Goal: Task Accomplishment & Management: Complete application form

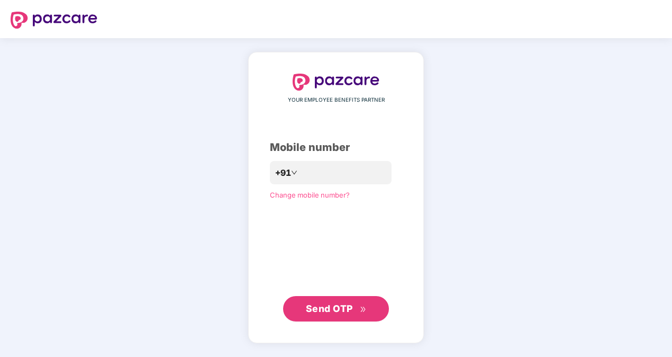
click at [340, 302] on span "Send OTP" at bounding box center [336, 308] width 61 height 15
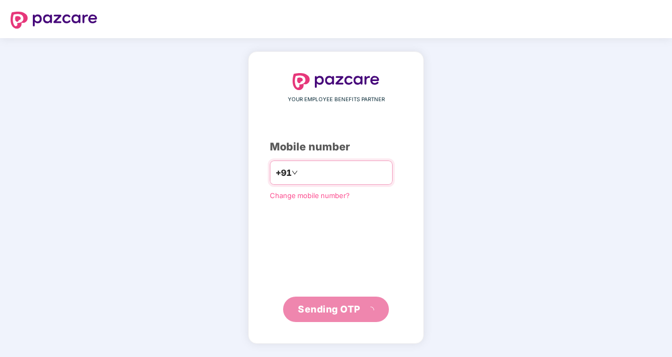
click at [300, 176] on input "**********" at bounding box center [343, 172] width 87 height 17
type input "**********"
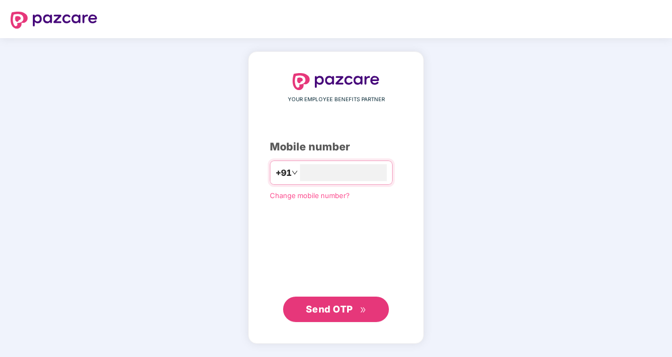
type input "**********"
click at [87, 192] on div "**********" at bounding box center [336, 197] width 672 height 319
click at [327, 311] on span "Send OTP" at bounding box center [329, 308] width 47 height 11
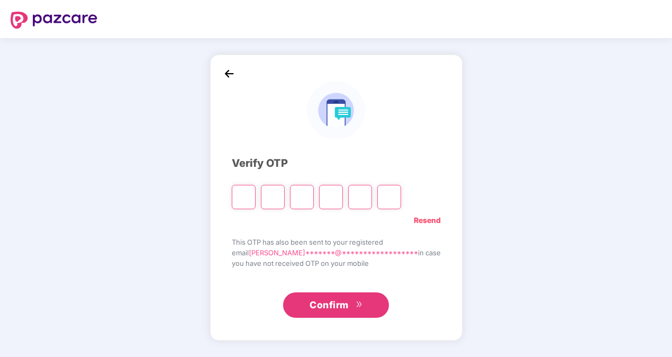
type input "*"
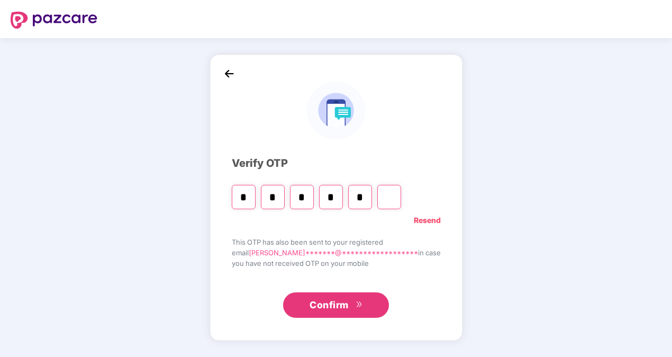
type input "*"
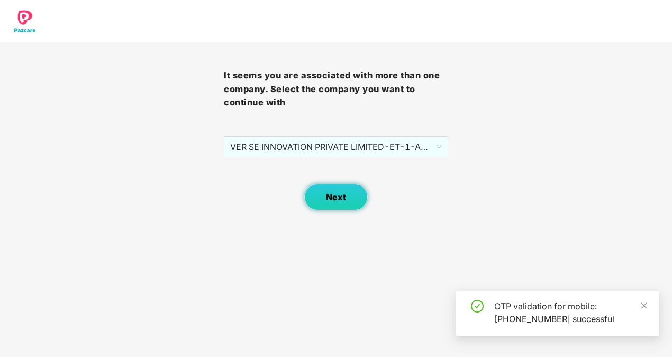
click at [309, 202] on button "Next" at bounding box center [336, 197] width 64 height 26
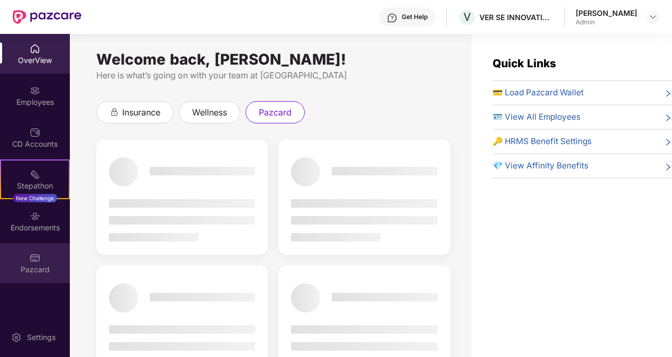
click at [23, 270] on div "Pazcard" at bounding box center [35, 269] width 70 height 11
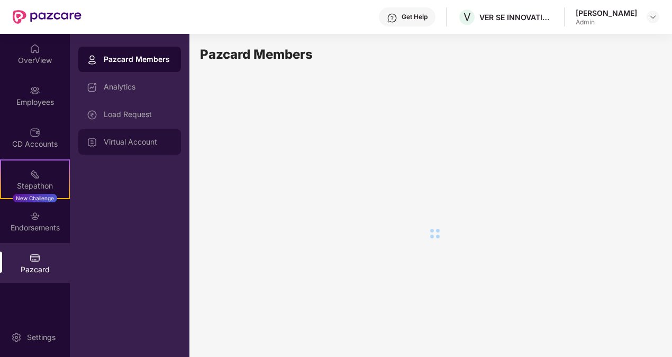
click at [126, 147] on div "Virtual Account" at bounding box center [129, 141] width 103 height 25
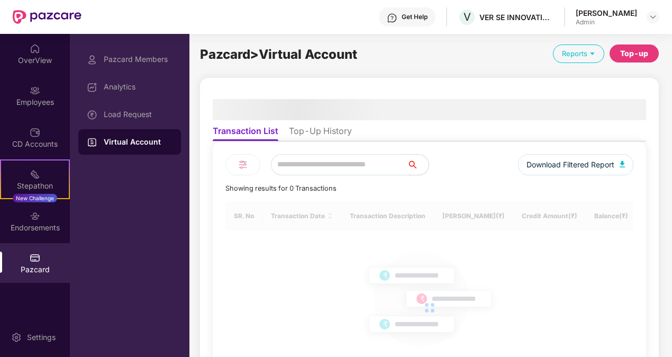
click at [314, 128] on li "Top-Up History" at bounding box center [320, 132] width 63 height 15
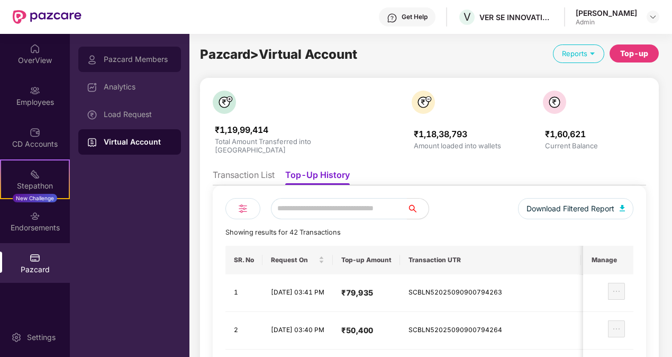
click at [157, 61] on div "Pazcard Members" at bounding box center [138, 59] width 69 height 8
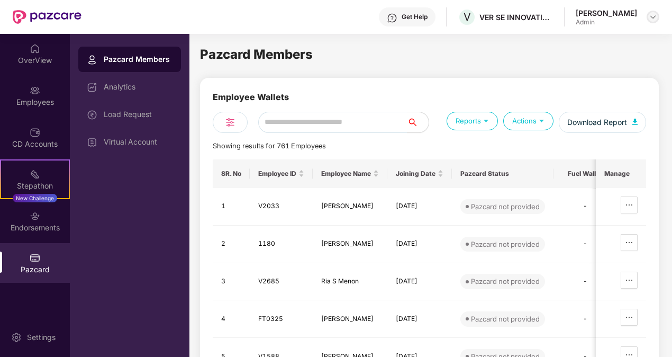
click at [653, 19] on img at bounding box center [653, 17] width 8 height 8
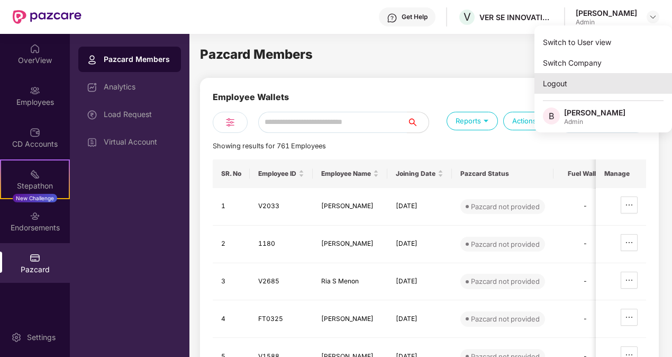
click at [566, 85] on div "Logout" at bounding box center [604, 83] width 138 height 21
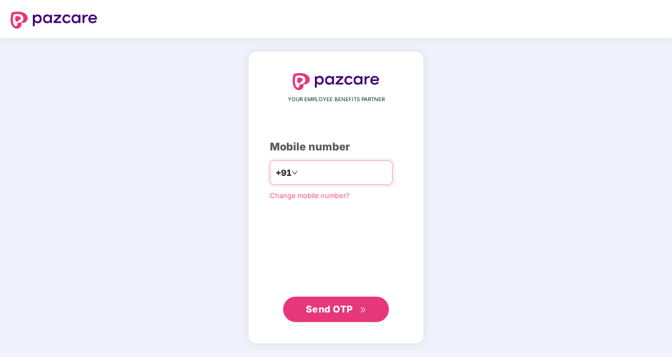
type input "**********"
click at [498, 123] on div "**********" at bounding box center [336, 197] width 672 height 319
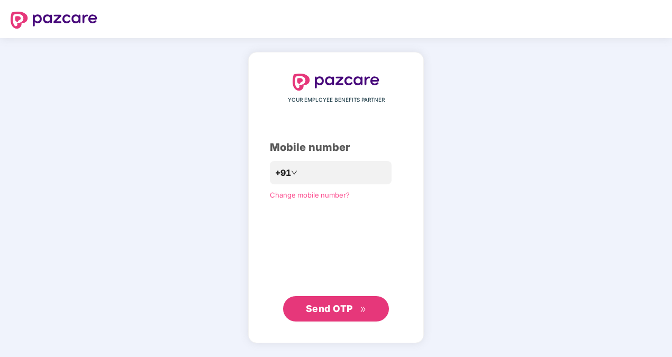
click at [352, 309] on span "Send OTP" at bounding box center [329, 308] width 47 height 11
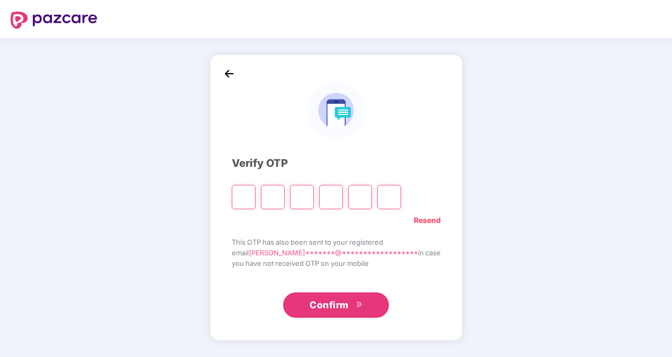
type input "*"
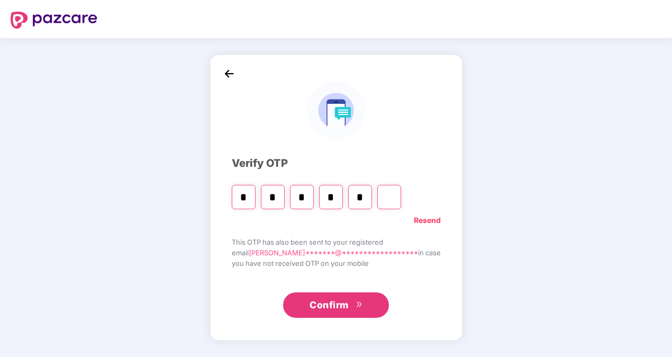
type input "*"
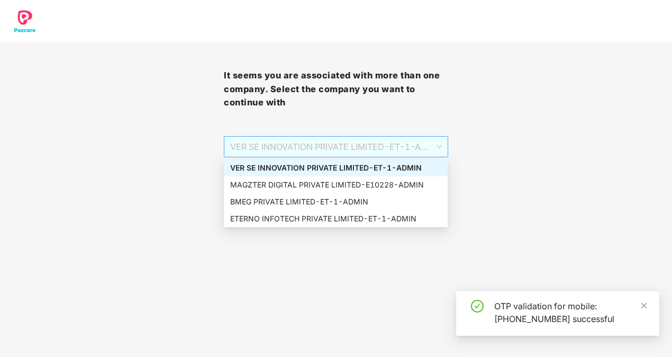
click at [345, 155] on span "VER SE INNOVATION PRIVATE LIMITED - ET-1 - ADMIN" at bounding box center [335, 147] width 211 height 20
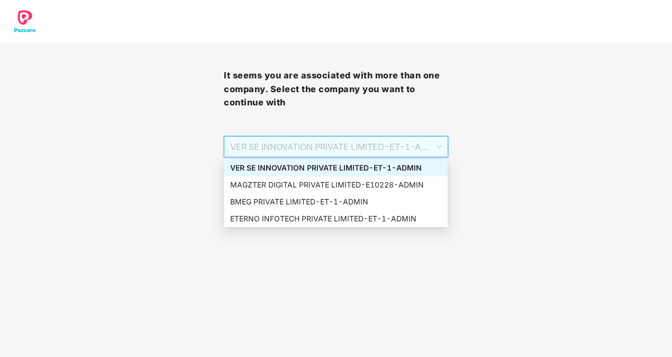
click at [353, 166] on div "VER SE INNOVATION PRIVATE LIMITED - ET-1 - ADMIN" at bounding box center [335, 168] width 211 height 12
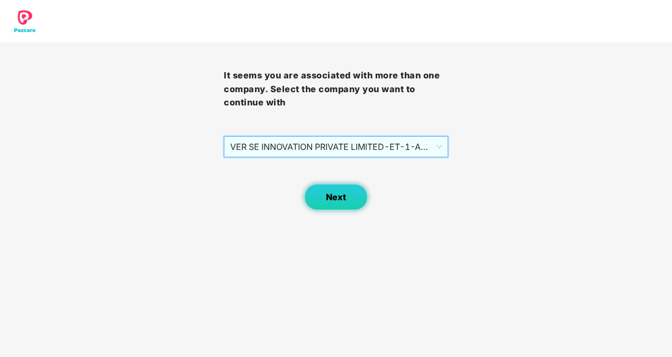
click at [340, 197] on span "Next" at bounding box center [336, 197] width 20 height 10
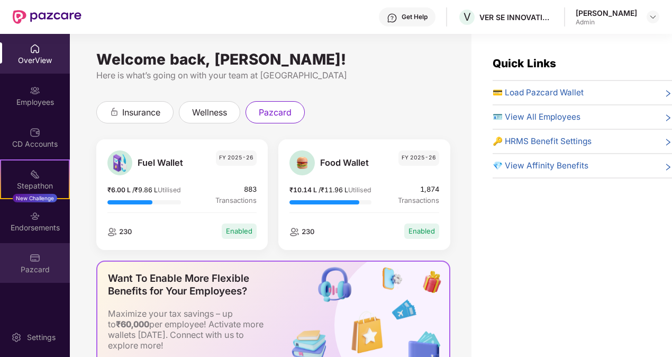
click at [43, 259] on div "Pazcard" at bounding box center [35, 263] width 70 height 40
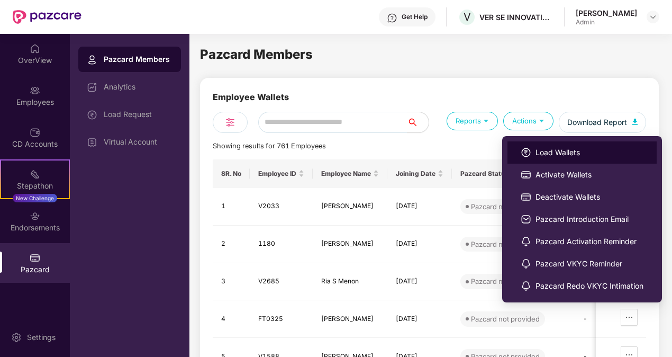
click at [555, 149] on span "Load Wallets" at bounding box center [590, 153] width 108 height 12
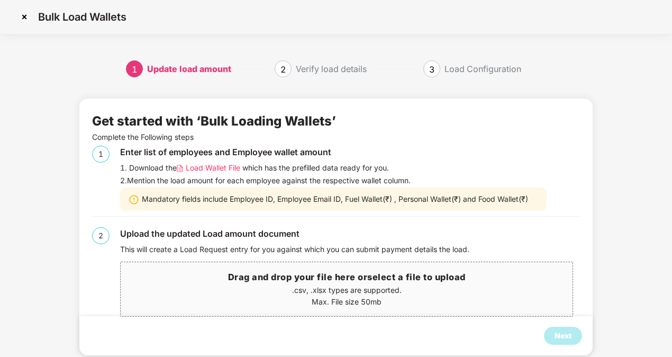
click at [204, 164] on span "Load Wallet File" at bounding box center [213, 168] width 55 height 12
click at [52, 210] on div "1 Update load amount 2 Verify load details 3 Load Configuration Get started wit…" at bounding box center [336, 218] width 672 height 316
click at [294, 301] on p "Max. File size 50mb" at bounding box center [347, 302] width 452 height 12
click at [294, 265] on span "Drag and drop your file here or select a file to upload .csv, .xlsx types are s…" at bounding box center [347, 289] width 452 height 54
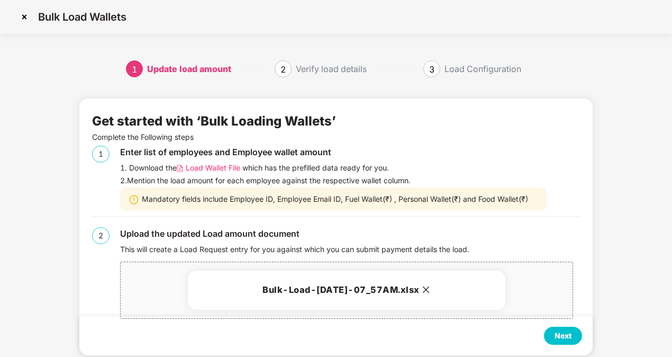
scroll to position [20, 0]
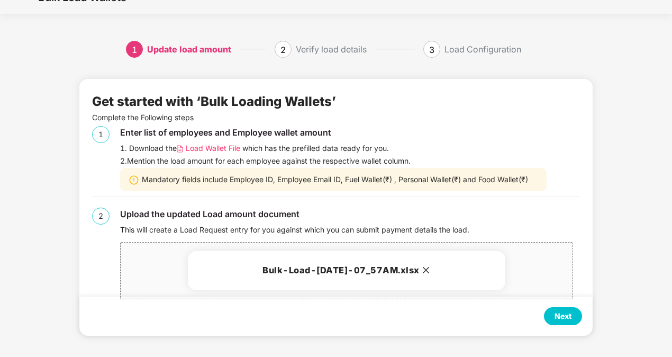
click at [560, 315] on div "Next" at bounding box center [563, 316] width 17 height 12
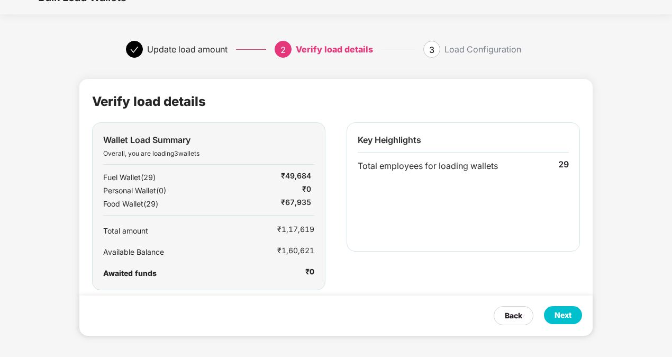
click at [554, 318] on div "Next" at bounding box center [563, 315] width 38 height 18
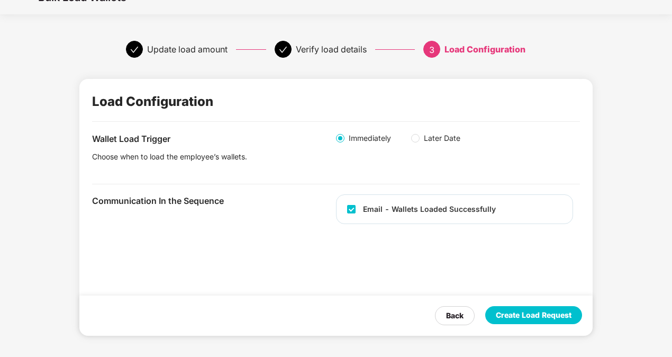
click at [566, 309] on div "Create Load Request" at bounding box center [534, 315] width 76 height 12
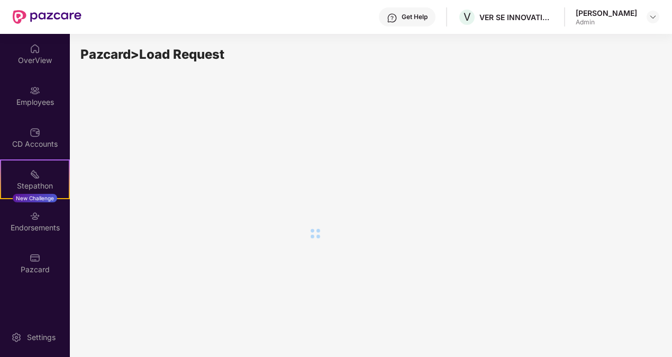
scroll to position [0, 0]
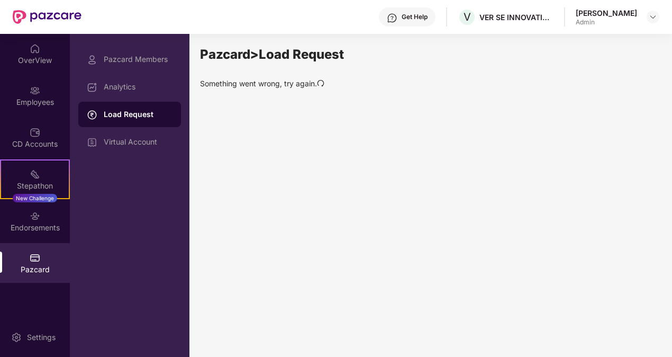
click at [321, 83] on icon "redo" at bounding box center [320, 82] width 7 height 7
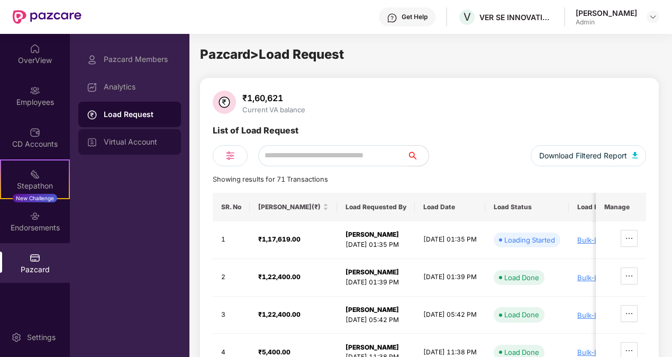
click at [132, 143] on div "Virtual Account" at bounding box center [138, 142] width 69 height 8
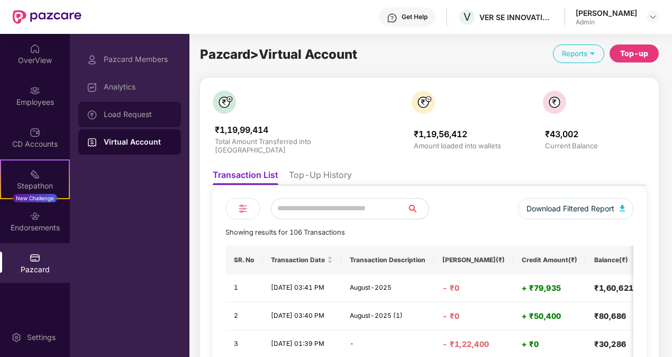
click at [122, 114] on div "Load Request" at bounding box center [138, 114] width 69 height 8
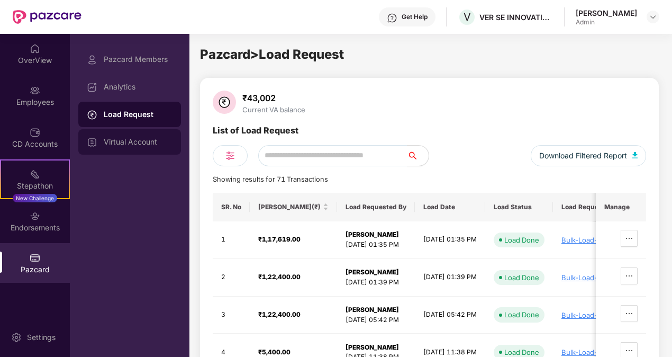
click at [128, 138] on div "Virtual Account" at bounding box center [138, 142] width 69 height 8
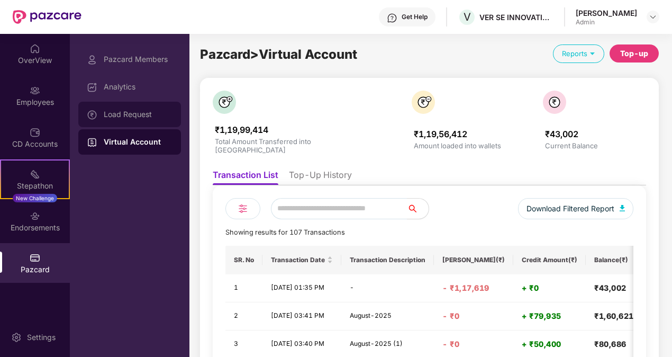
click at [127, 122] on div "Load Request" at bounding box center [129, 114] width 103 height 25
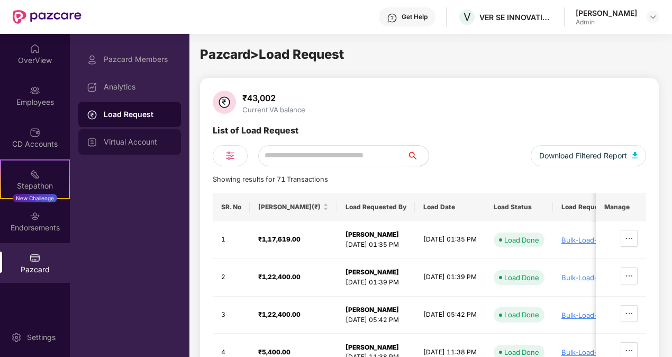
click at [134, 143] on div "Virtual Account" at bounding box center [138, 142] width 69 height 8
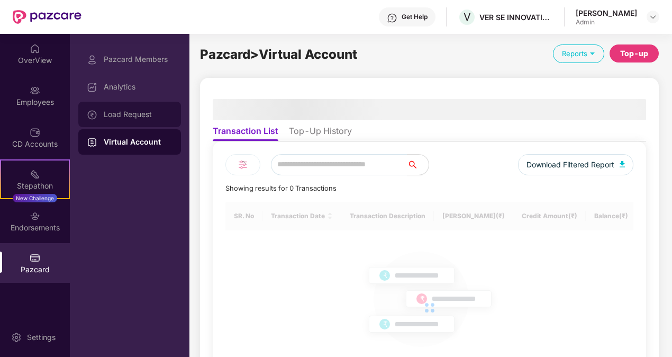
click at [136, 116] on div "Load Request" at bounding box center [138, 114] width 69 height 8
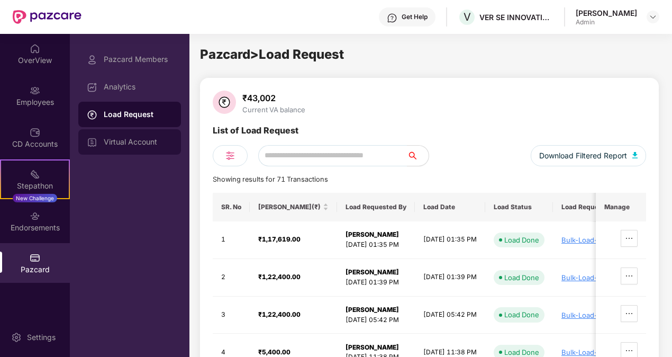
click at [120, 138] on div "Virtual Account" at bounding box center [138, 142] width 69 height 8
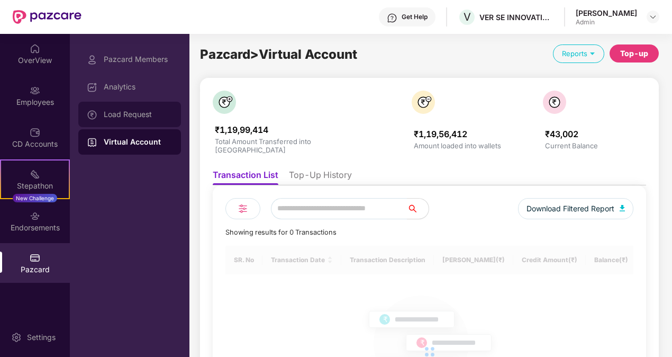
click at [128, 112] on div "Load Request" at bounding box center [138, 114] width 69 height 8
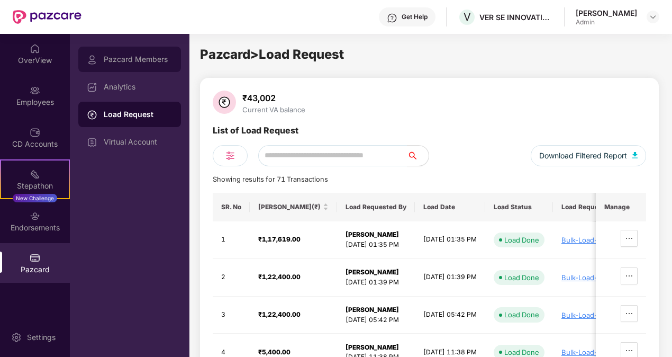
click at [126, 62] on div "Pazcard Members" at bounding box center [138, 59] width 69 height 8
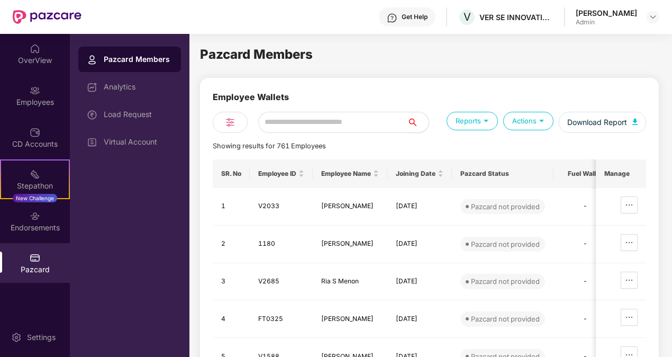
click at [306, 125] on input "text" at bounding box center [332, 122] width 149 height 21
paste input "*****"
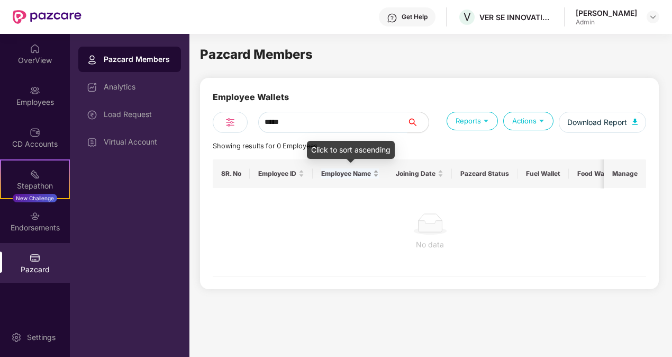
paste input "text"
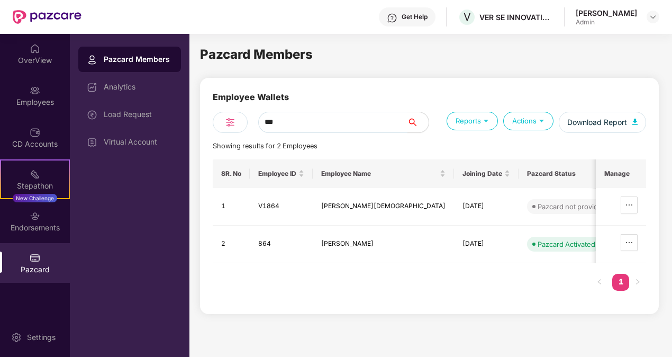
type input "***"
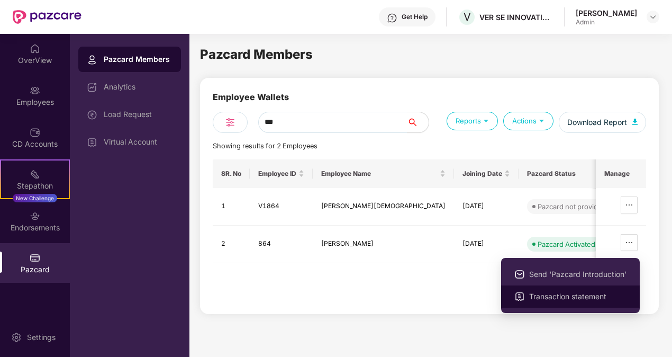
click at [586, 293] on span "Transaction statement" at bounding box center [577, 297] width 97 height 12
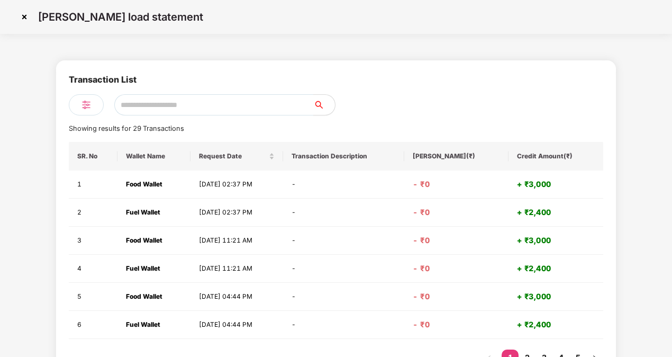
click at [22, 24] on img at bounding box center [24, 16] width 17 height 17
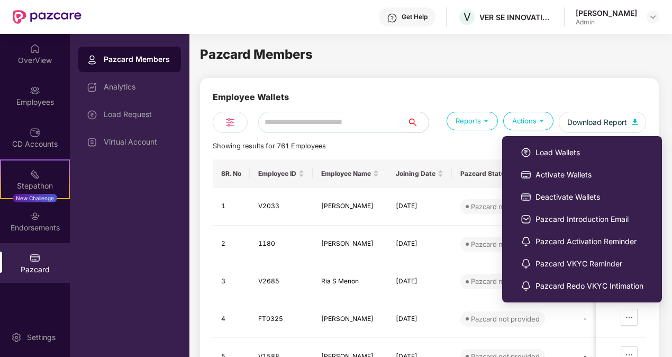
click at [577, 159] on li "Load Wallets" at bounding box center [582, 152] width 149 height 22
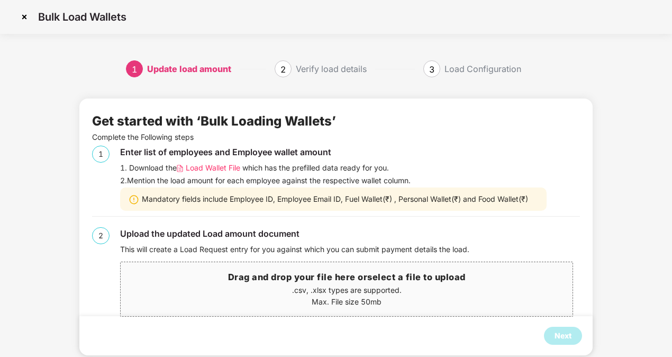
click at [328, 283] on h3 "Drag and drop your file here or select a file to upload" at bounding box center [347, 278] width 452 height 14
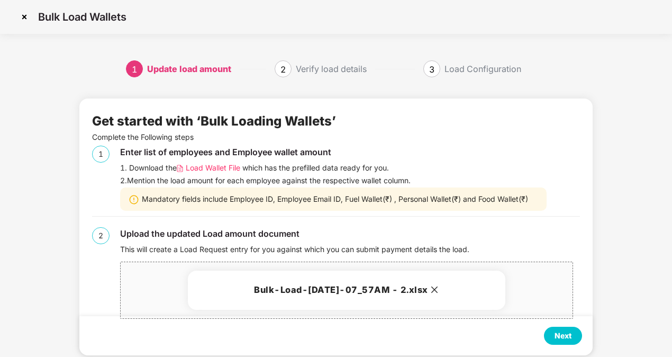
click at [573, 344] on div "Next" at bounding box center [563, 336] width 38 height 18
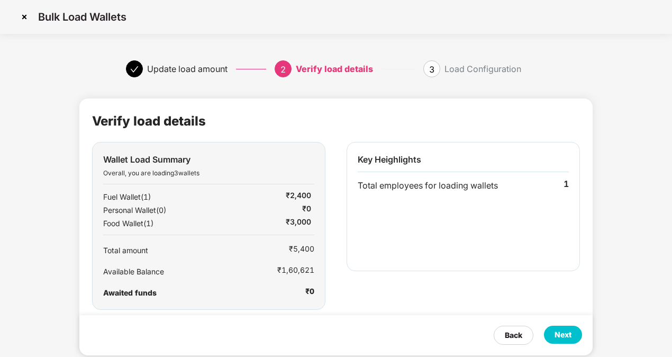
click at [573, 344] on div "Next" at bounding box center [563, 335] width 38 height 18
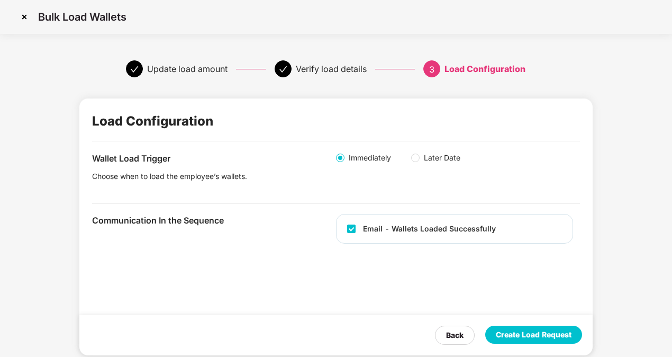
click at [573, 344] on div "Create Load Request" at bounding box center [533, 335] width 97 height 18
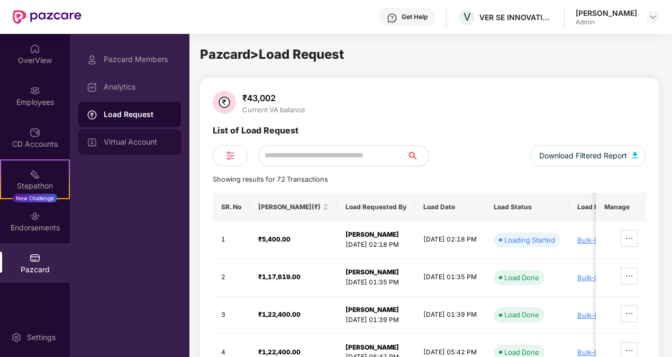
click at [122, 142] on div "Virtual Account" at bounding box center [138, 142] width 69 height 8
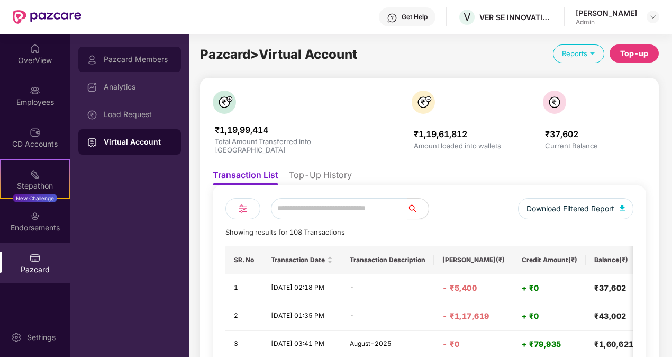
click at [148, 66] on div "Pazcard Members" at bounding box center [129, 59] width 103 height 25
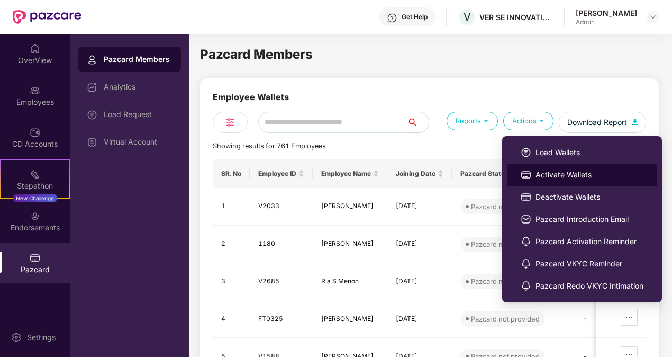
click at [578, 169] on span "Activate Wallets" at bounding box center [590, 175] width 108 height 12
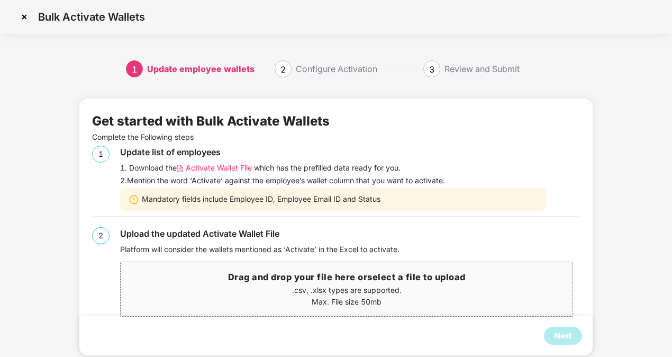
click at [221, 164] on span "Activate Wallet File" at bounding box center [219, 168] width 66 height 12
click at [225, 163] on span "Activate Wallet File" at bounding box center [219, 168] width 66 height 12
click at [43, 32] on div "Bulk Activate Wallets" at bounding box center [336, 17] width 672 height 34
click at [27, 16] on img at bounding box center [24, 16] width 17 height 17
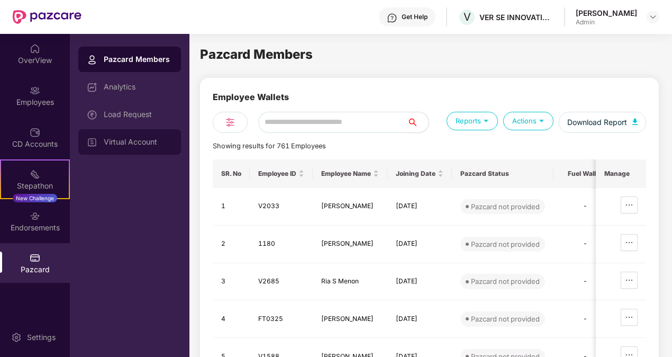
click at [143, 136] on div "Virtual Account" at bounding box center [129, 141] width 103 height 25
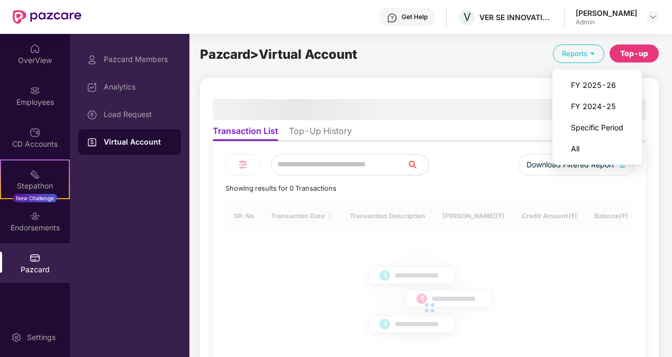
click at [587, 53] on div "Reports" at bounding box center [578, 53] width 51 height 19
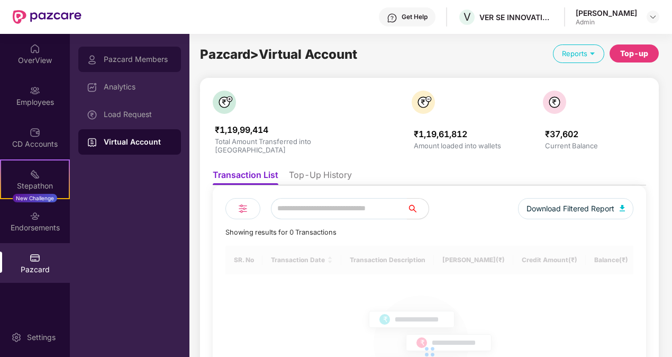
click at [120, 66] on div "Pazcard Members" at bounding box center [129, 59] width 103 height 25
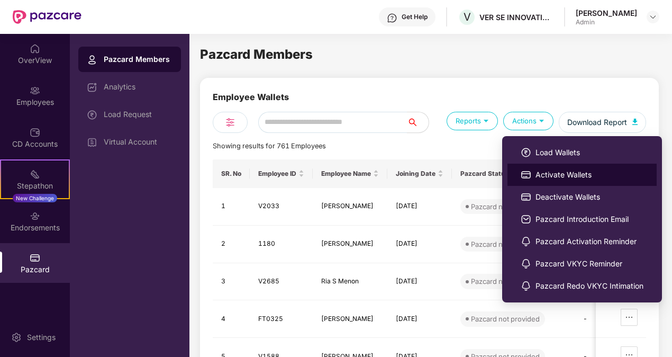
click at [579, 170] on span "Activate Wallets" at bounding box center [590, 175] width 108 height 12
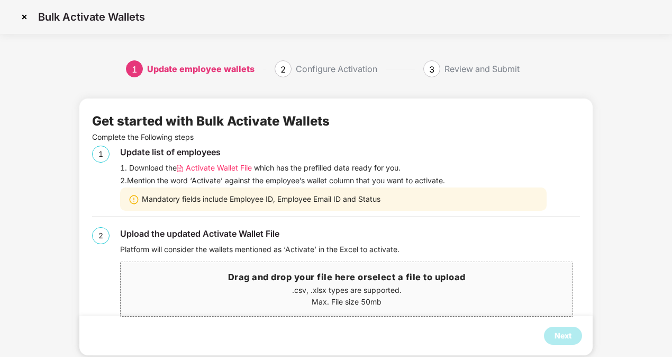
click at [19, 12] on img at bounding box center [24, 16] width 17 height 17
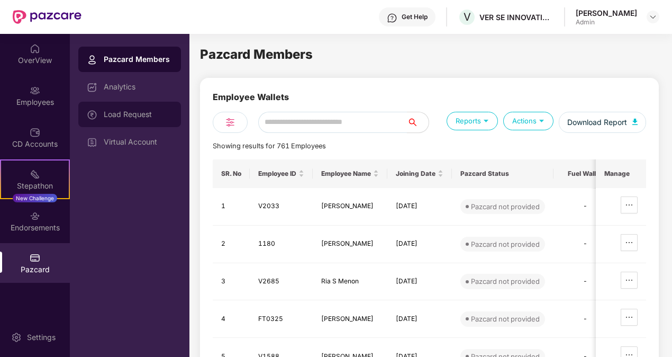
click at [138, 111] on div "Load Request" at bounding box center [138, 114] width 69 height 8
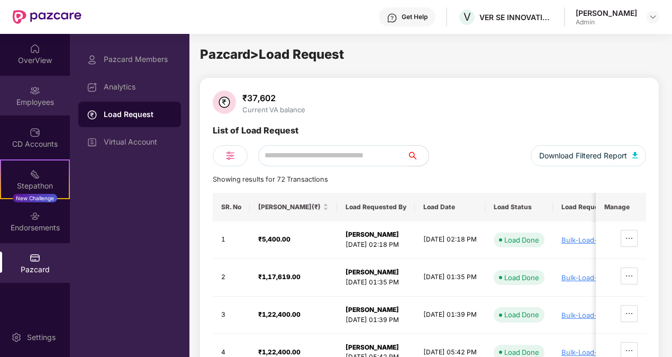
click at [31, 99] on div "Employees" at bounding box center [35, 102] width 70 height 11
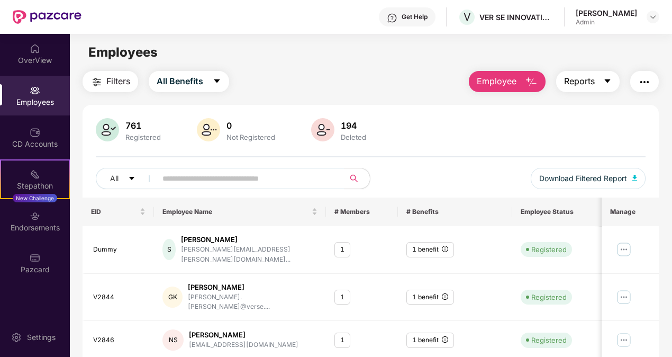
click at [581, 87] on span "Reports" at bounding box center [579, 81] width 31 height 13
click at [493, 139] on div "761 Registered 0 Not Registered 194 Deleted" at bounding box center [371, 130] width 551 height 25
click at [507, 77] on span "Employee" at bounding box center [497, 81] width 40 height 13
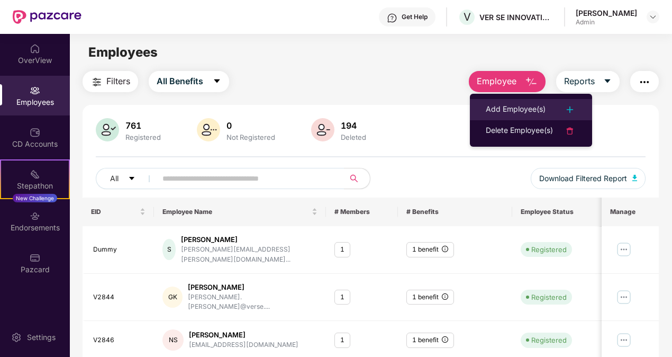
click at [523, 106] on div "Add Employee(s)" at bounding box center [516, 109] width 60 height 13
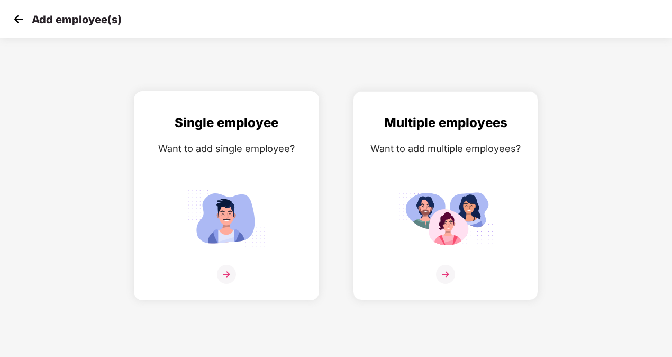
click at [218, 180] on div "Single employee Want to add single employee?" at bounding box center [226, 205] width 163 height 184
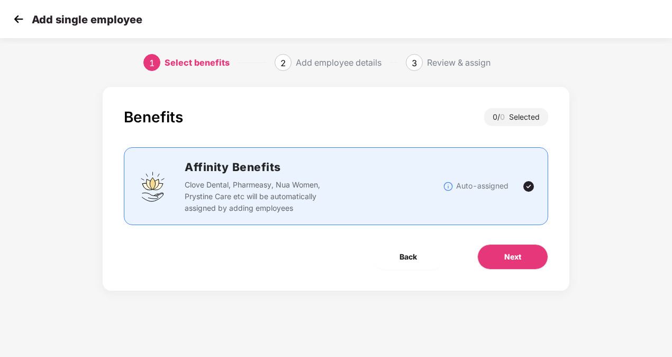
click at [16, 19] on img at bounding box center [19, 19] width 16 height 16
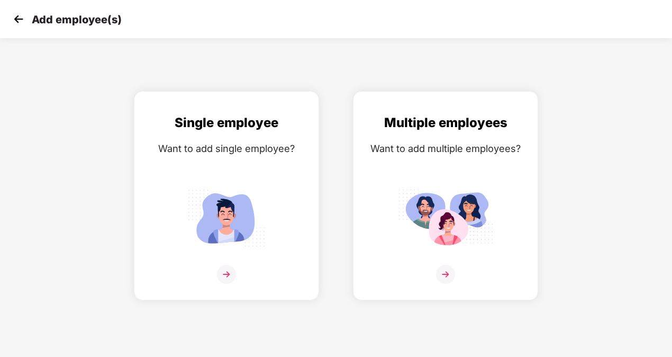
click at [12, 20] on img at bounding box center [19, 19] width 16 height 16
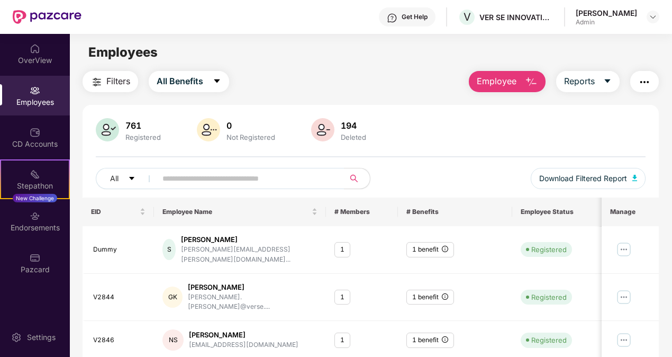
click at [29, 102] on div "Employees" at bounding box center [35, 102] width 70 height 11
click at [587, 83] on span "Reports" at bounding box center [579, 81] width 31 height 13
click at [352, 40] on main "Employees Filters All Benefits Employee Reports 761 Registered 0 Not Registered…" at bounding box center [371, 212] width 602 height 357
click at [523, 83] on button "Employee" at bounding box center [507, 81] width 77 height 21
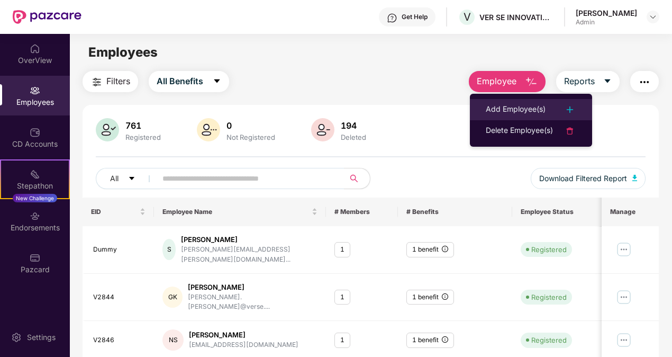
click at [520, 108] on div "Add Employee(s)" at bounding box center [516, 109] width 60 height 13
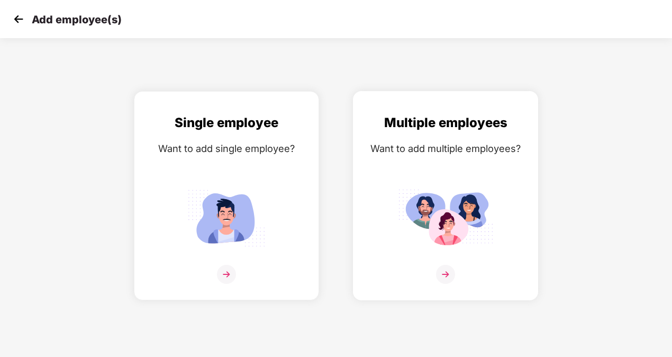
click at [488, 126] on div "Multiple employees" at bounding box center [445, 123] width 163 height 20
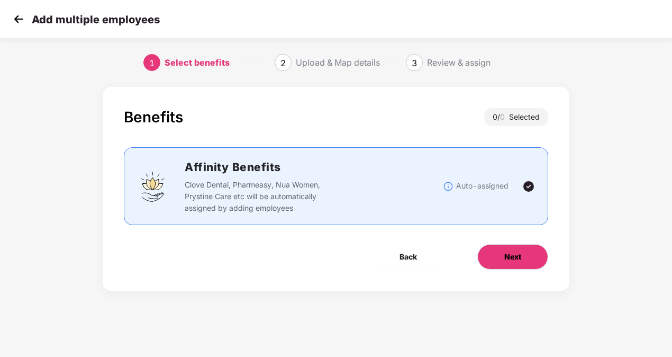
click at [515, 256] on span "Next" at bounding box center [513, 257] width 17 height 12
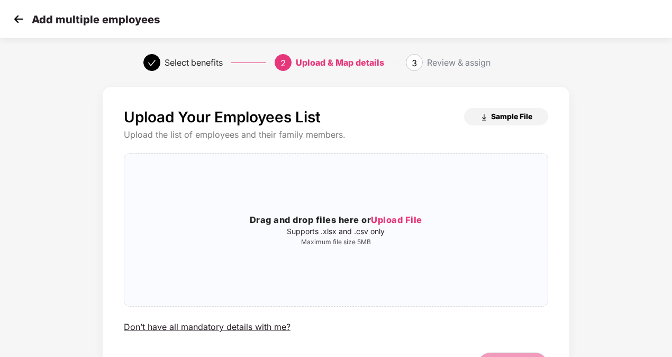
click at [502, 119] on span "Sample File" at bounding box center [511, 116] width 41 height 10
